Goal: Task Accomplishment & Management: Manage account settings

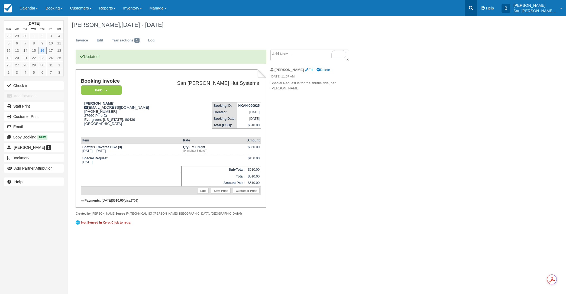
click at [474, 10] on icon at bounding box center [470, 7] width 5 height 5
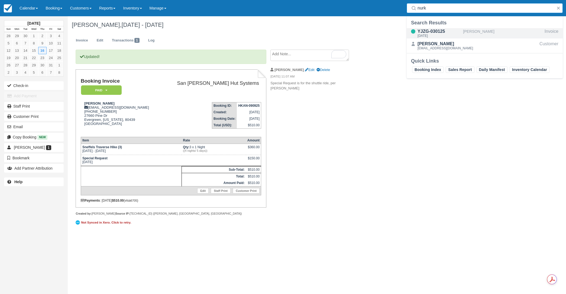
type input "nurk"
click at [427, 31] on div "YJZG-030125" at bounding box center [439, 31] width 43 height 7
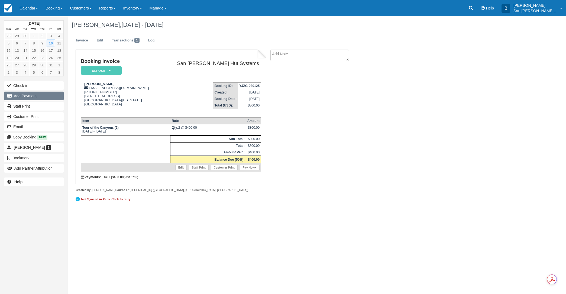
click at [23, 95] on button "Add Payment" at bounding box center [34, 96] width 60 height 9
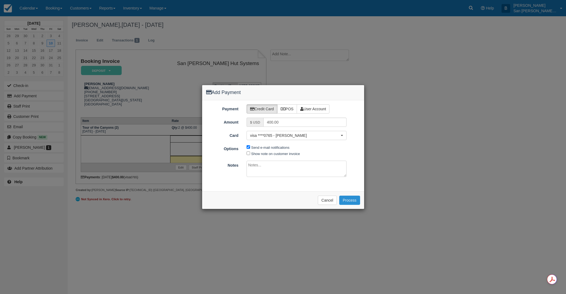
click at [354, 201] on button "Process" at bounding box center [349, 200] width 21 height 9
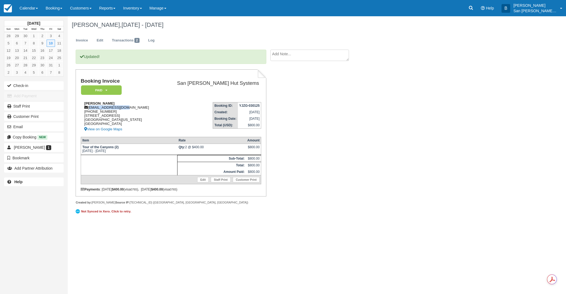
drag, startPoint x: 89, startPoint y: 108, endPoint x: 109, endPoint y: 111, distance: 20.2
click at [130, 109] on div "Boris Nurko bnurko@verizon.net 1 (214) 274-6146 2957 Cedro Lane Walnut Creek, C…" at bounding box center [121, 116] width 80 height 31
copy div "[EMAIL_ADDRESS][DOMAIN_NAME]"
click at [318, 104] on div "Updated! Booking Invoice Paid   Pending Reserved Deposit Waiting Cancelled Shut…" at bounding box center [217, 136] width 298 height 172
click at [474, 7] on icon at bounding box center [470, 7] width 5 height 5
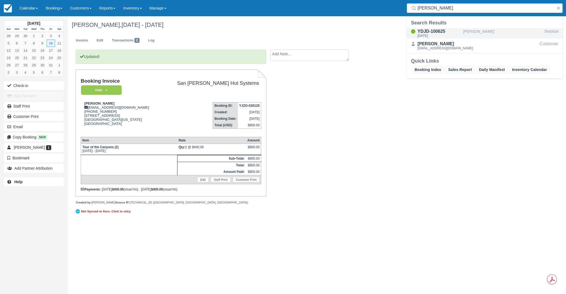
type input "milner"
click at [437, 35] on div "Thu Sep 11 2025" at bounding box center [439, 35] width 43 height 3
